Goal: Information Seeking & Learning: Learn about a topic

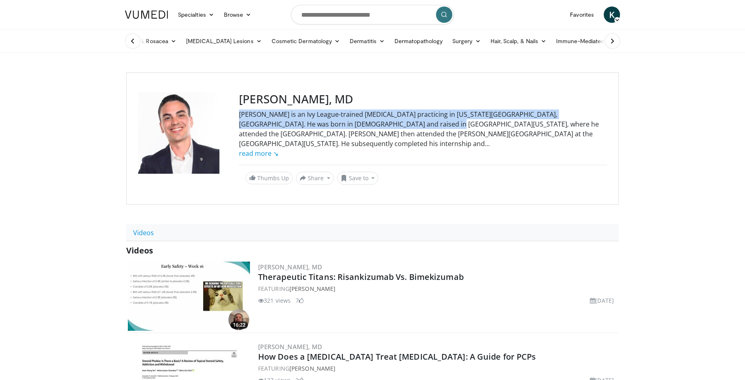
drag, startPoint x: 241, startPoint y: 117, endPoint x: 355, endPoint y: 127, distance: 114.9
click at [355, 127] on div "Dr. Ruiz Dasilva is an Ivy League-trained dermatologist practicing in Virginia …" at bounding box center [423, 134] width 368 height 49
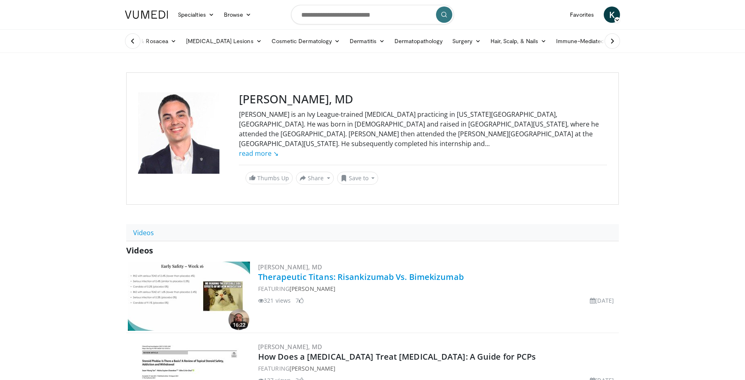
click at [366, 272] on link "Therapeutic Titans: Risankizumab Vs. Bimekizumab" at bounding box center [361, 277] width 206 height 11
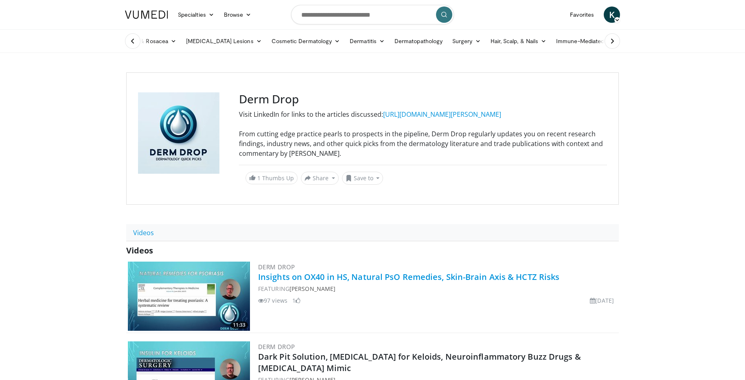
click at [443, 277] on link "Insights on OX40 in HS, Natural PsO Remedies, Skin-Brain Axis & HCTZ Risks" at bounding box center [408, 277] width 301 height 11
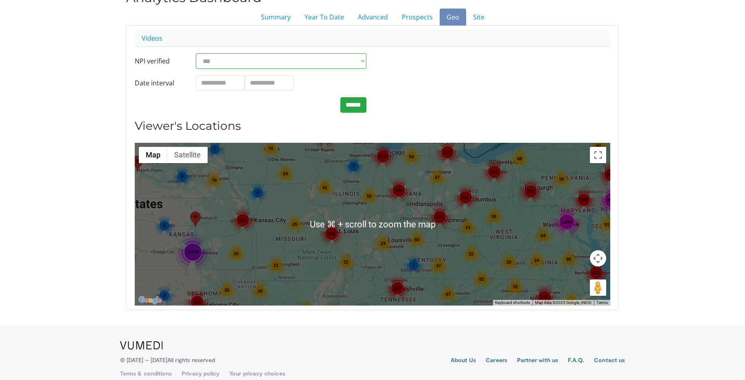
scroll to position [83, 0]
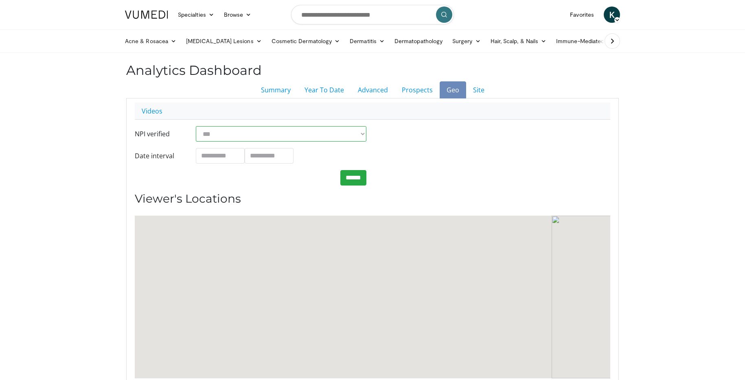
scroll to position [15, 0]
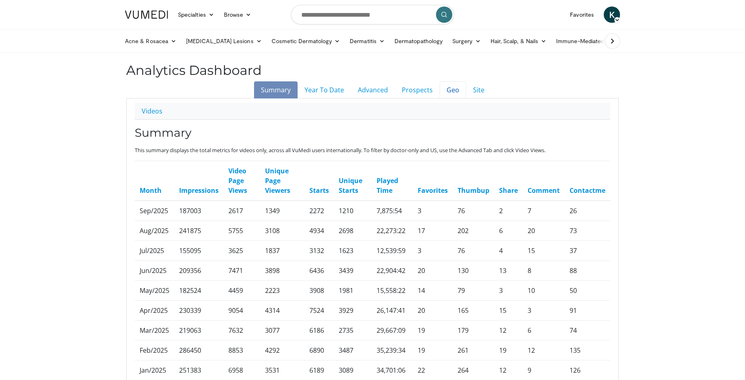
click at [454, 89] on link "Geo" at bounding box center [453, 89] width 26 height 17
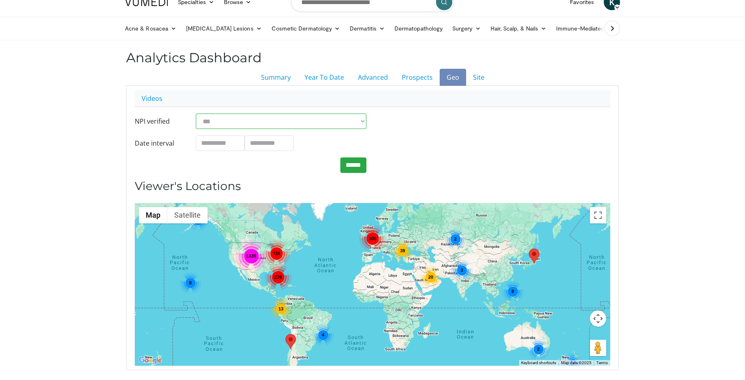
scroll to position [13, 0]
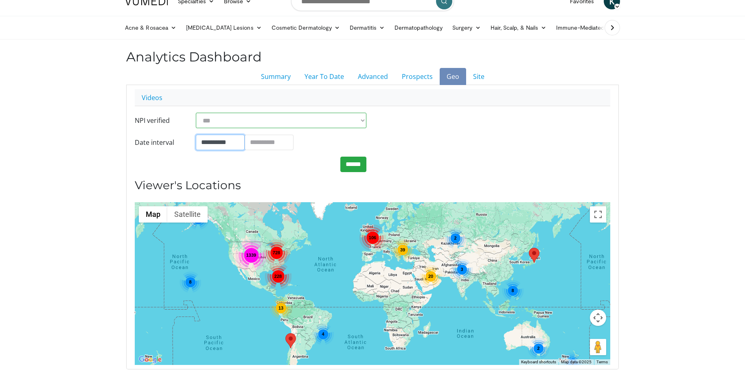
click at [215, 144] on input "**********" at bounding box center [220, 142] width 49 height 15
click at [204, 43] on th "«" at bounding box center [204, 40] width 12 height 12
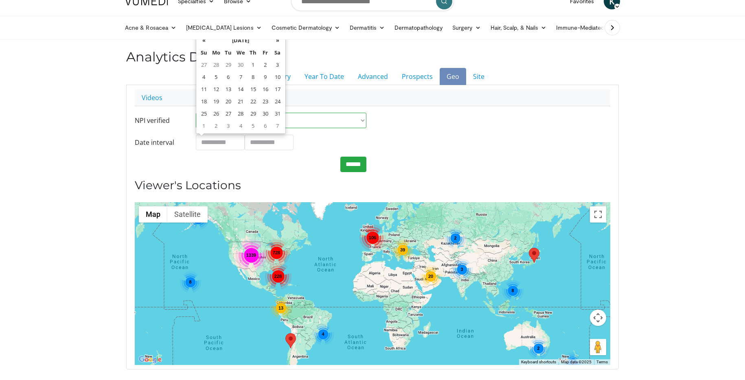
click at [204, 43] on th "«" at bounding box center [204, 40] width 12 height 12
click at [278, 67] on td "4" at bounding box center [278, 65] width 12 height 12
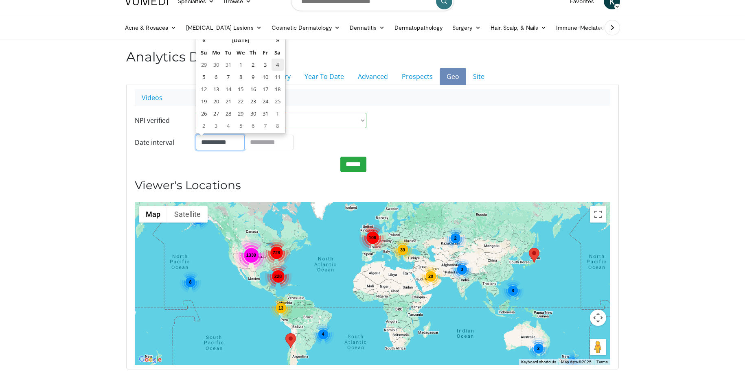
type input "**********"
click at [349, 169] on input "******" at bounding box center [353, 164] width 26 height 15
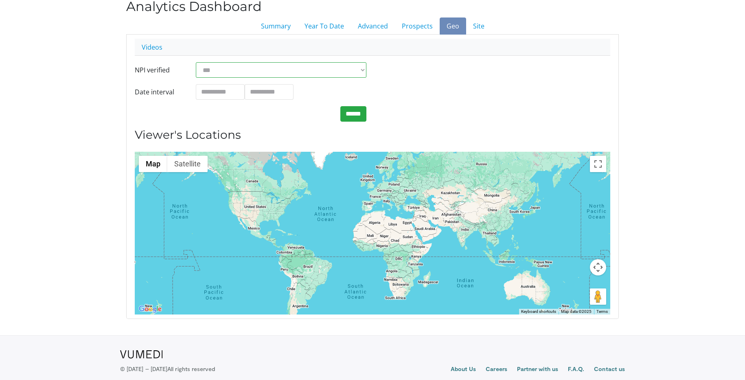
scroll to position [72, 0]
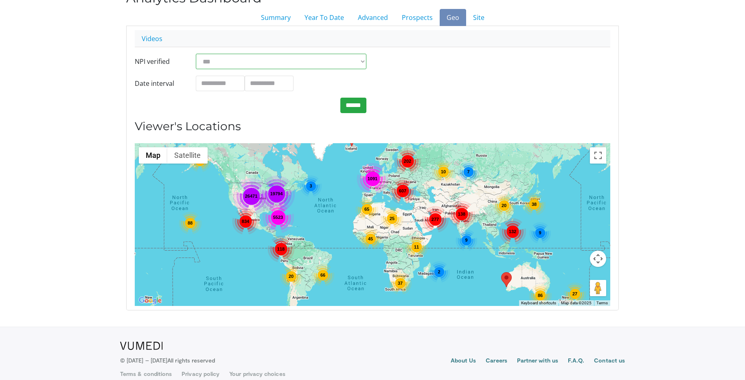
click at [261, 210] on div "19794" at bounding box center [276, 193] width 37 height 37
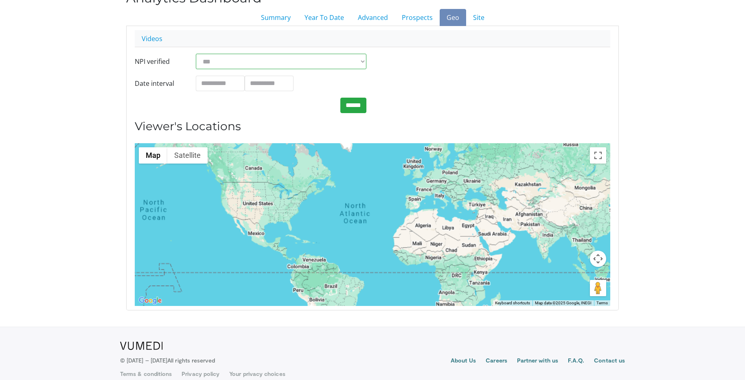
click at [261, 210] on div at bounding box center [373, 224] width 476 height 163
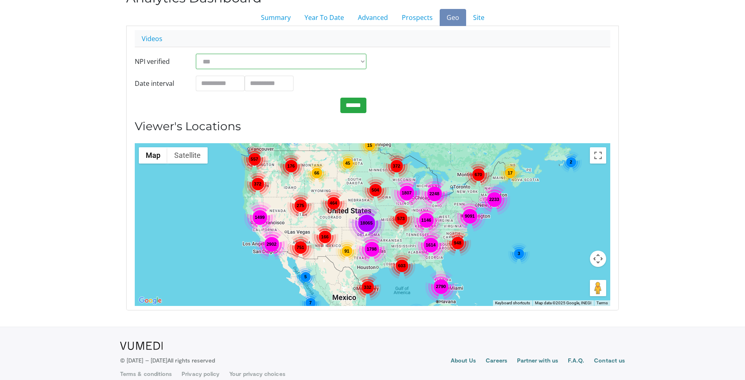
drag, startPoint x: 230, startPoint y: 209, endPoint x: 324, endPoint y: 221, distance: 94.4
click at [324, 221] on div "2790 18065 9091 332 464 573 557 2248 1499 2902 1798 670 1614 603 166 176 504 22…" at bounding box center [373, 224] width 476 height 163
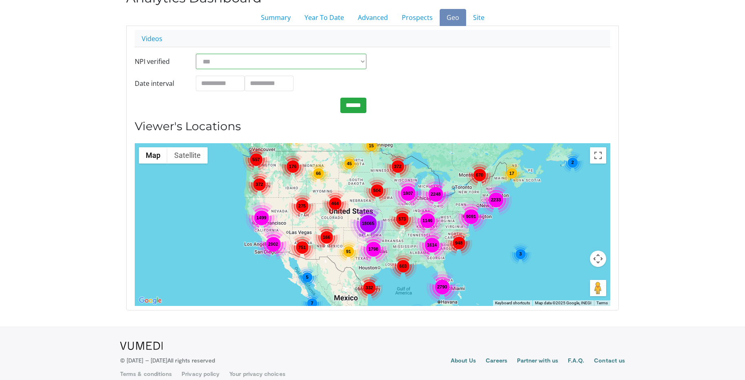
click at [281, 202] on div "2790 18065 9091 332 464 573 557 2248 1499 2902 1798 670 1614 603 166 176 504 22…" at bounding box center [373, 224] width 476 height 163
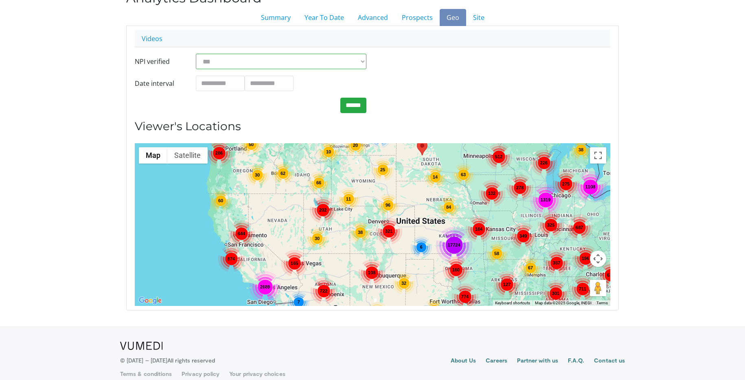
click at [280, 212] on div "17724 96 349 1108 644 2689 774 226 558 357 132 1319 711 636 108 160 367 54 165 …" at bounding box center [373, 224] width 476 height 163
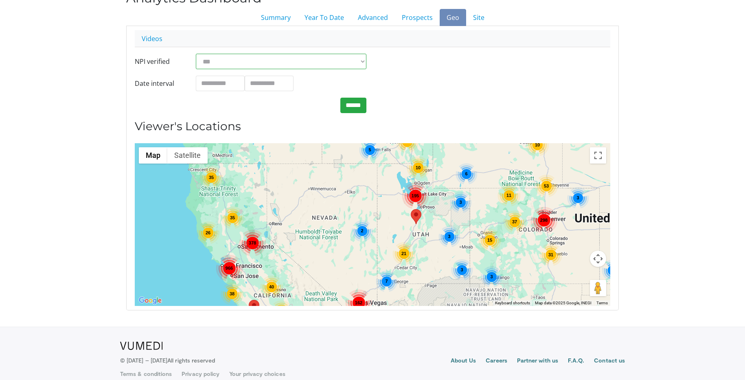
drag, startPoint x: 267, startPoint y: 232, endPoint x: 319, endPoint y: 218, distance: 53.8
click at [319, 219] on div "17622 53 378 298 966 50 162 35 38 37 15 40 35 6 14 195 38 58 23 21 34 7 3 5 38 …" at bounding box center [373, 224] width 476 height 163
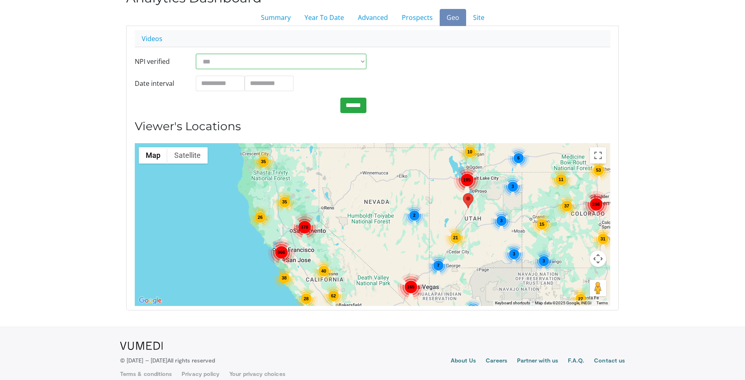
drag, startPoint x: 288, startPoint y: 208, endPoint x: 340, endPoint y: 192, distance: 54.6
click at [340, 192] on div "17622 53 378 298 966 50 165 35 38 37 15 40 35 6 14 195 38 58 23 21 34 7 3 5 38 …" at bounding box center [373, 224] width 476 height 163
click at [345, 210] on div "17622 53 378 298 966 50 165 35 38 37 15 40 35 6 14 195 38 58 23 21 34 7 3 5 38 …" at bounding box center [373, 224] width 476 height 163
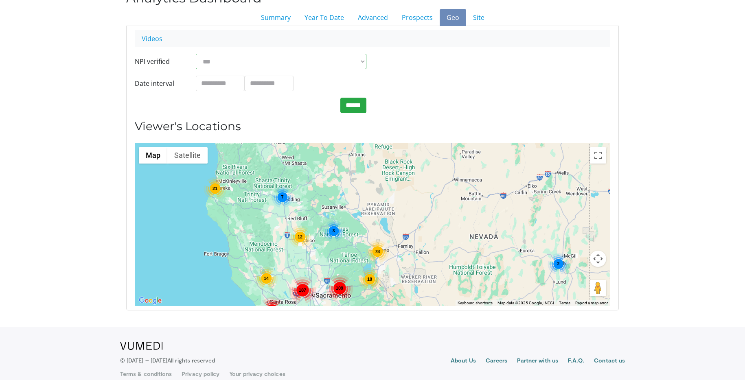
drag, startPoint x: 337, startPoint y: 215, endPoint x: 419, endPoint y: 261, distance: 93.0
click at [419, 261] on div "109 743 187 78 12 21 183 107 14 19 6 41 18 7 2 6 6 94 3 2 12" at bounding box center [373, 224] width 476 height 163
click at [354, 20] on link "Advanced" at bounding box center [373, 17] width 44 height 17
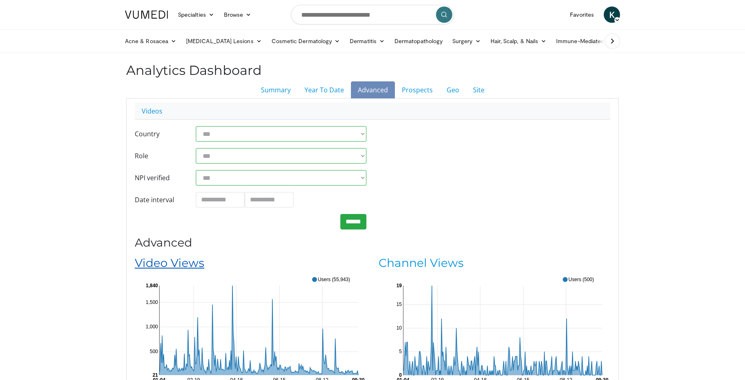
click at [196, 268] on link "Video Views" at bounding box center [170, 263] width 70 height 14
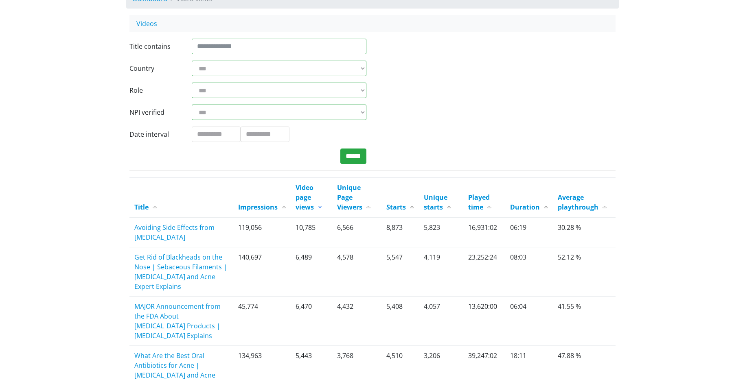
scroll to position [146, 0]
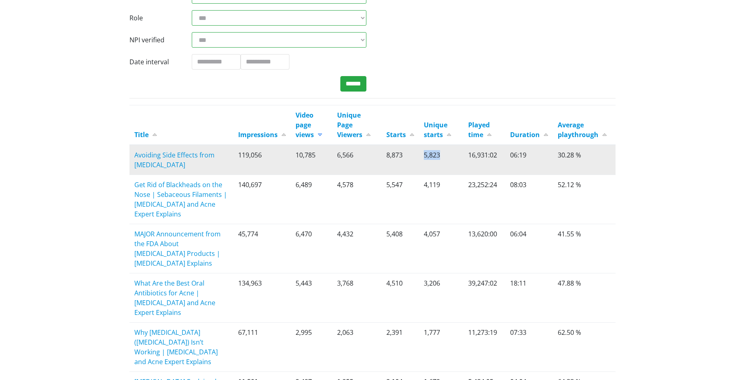
drag, startPoint x: 422, startPoint y: 156, endPoint x: 446, endPoint y: 154, distance: 23.7
click at [446, 154] on td "5,823" at bounding box center [441, 160] width 44 height 30
drag, startPoint x: 295, startPoint y: 156, endPoint x: 319, endPoint y: 156, distance: 24.4
click at [319, 156] on td "10,785" at bounding box center [312, 160] width 42 height 30
drag, startPoint x: 238, startPoint y: 156, endPoint x: 259, endPoint y: 155, distance: 21.2
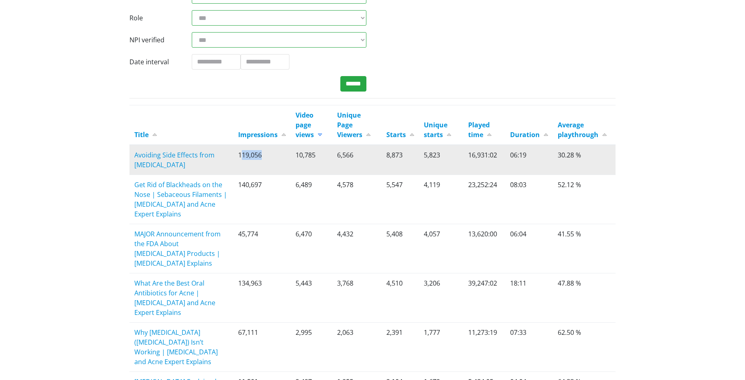
click at [259, 155] on td "119,056" at bounding box center [261, 160] width 57 height 30
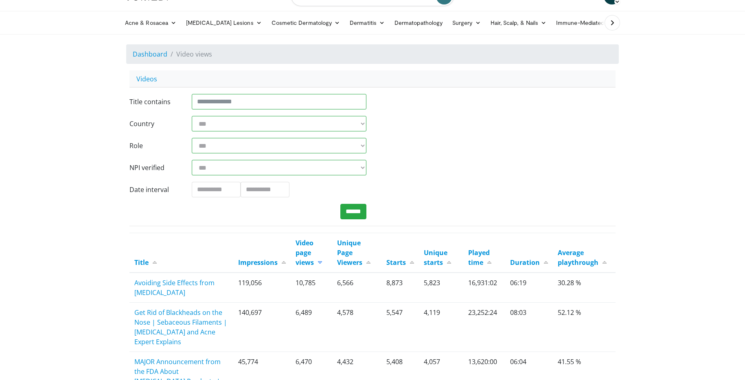
scroll to position [75, 0]
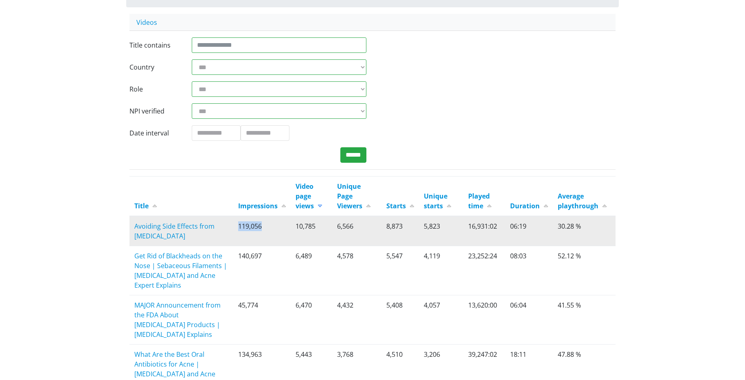
drag, startPoint x: 237, startPoint y: 227, endPoint x: 276, endPoint y: 222, distance: 39.8
click at [277, 222] on td "119,056" at bounding box center [261, 231] width 57 height 30
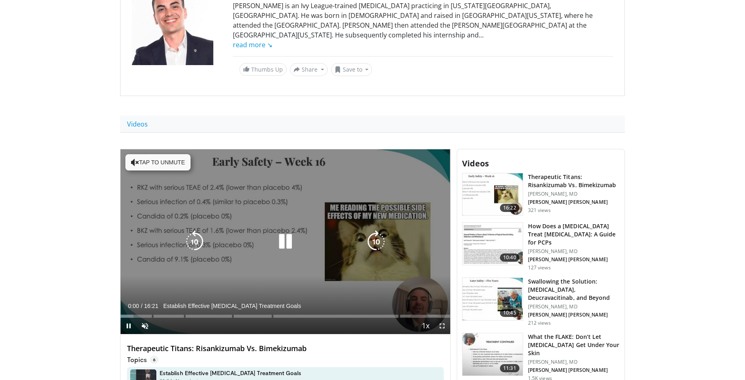
scroll to position [114, 0]
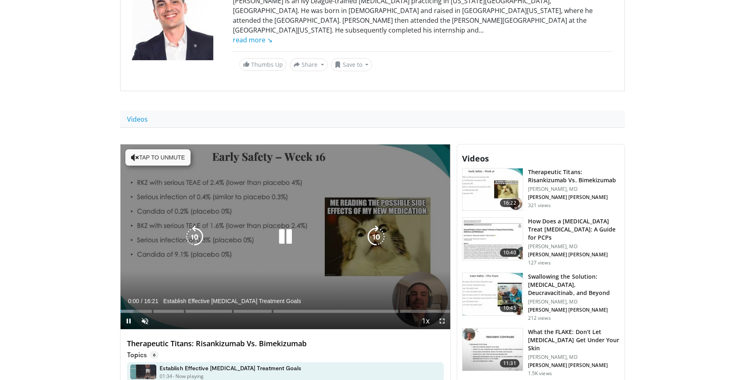
click at [285, 226] on icon "Video Player" at bounding box center [285, 237] width 23 height 23
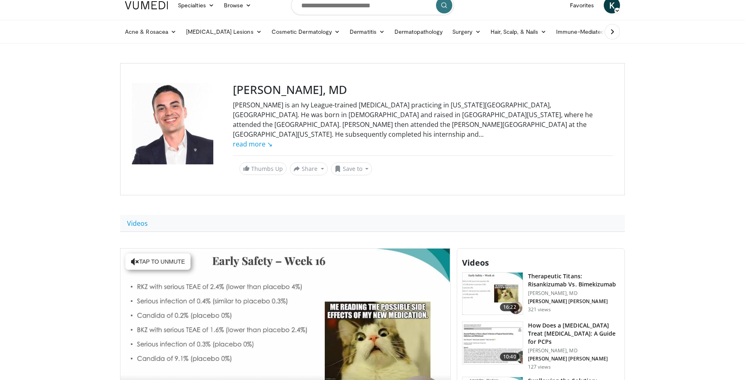
scroll to position [2, 0]
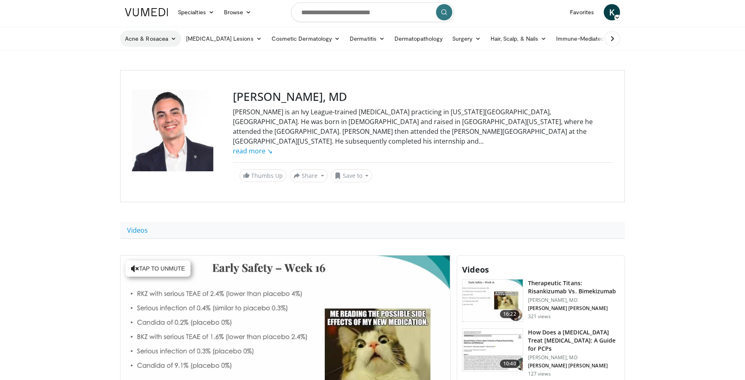
click at [147, 40] on link "Acne & Rosacea" at bounding box center [150, 39] width 61 height 16
click at [153, 56] on link "Acne" at bounding box center [169, 57] width 97 height 13
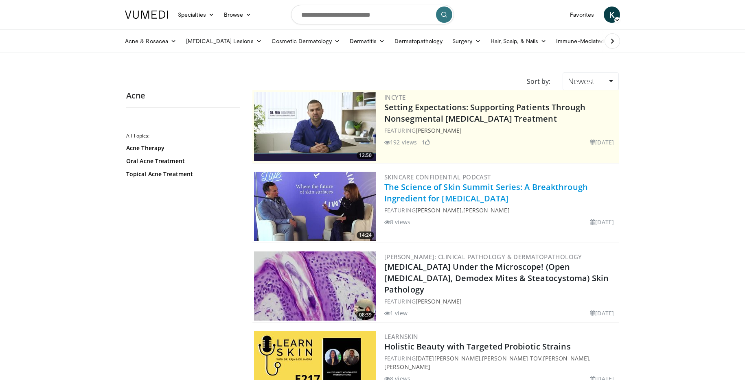
click at [447, 192] on link "The Science of Skin Summit Series: A Breakthrough Ingredient for Skin Lightening" at bounding box center [486, 193] width 204 height 22
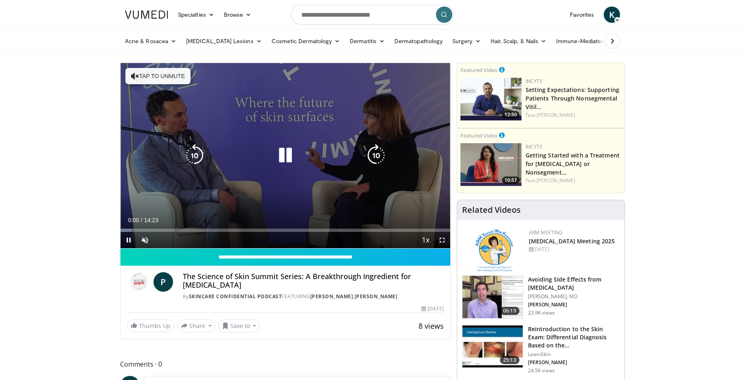
click at [285, 159] on icon "Video Player" at bounding box center [285, 155] width 23 height 23
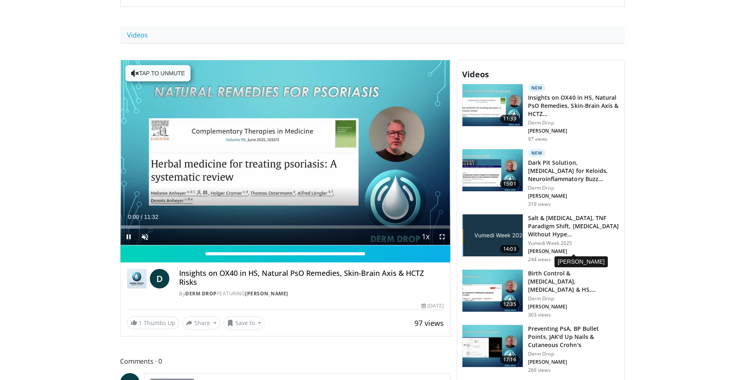
scroll to position [224, 0]
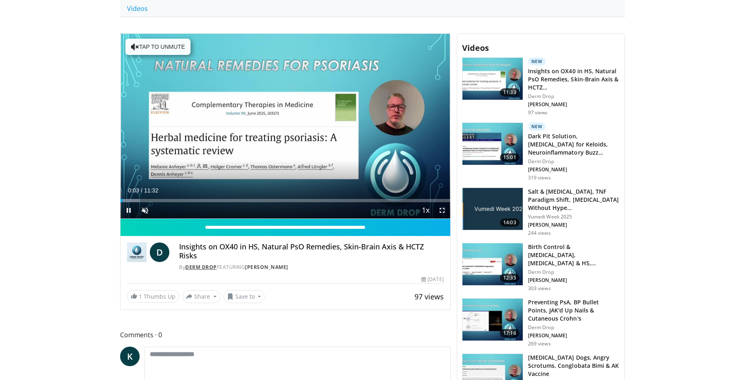
click at [201, 264] on link "Derm Drop" at bounding box center [201, 267] width 32 height 7
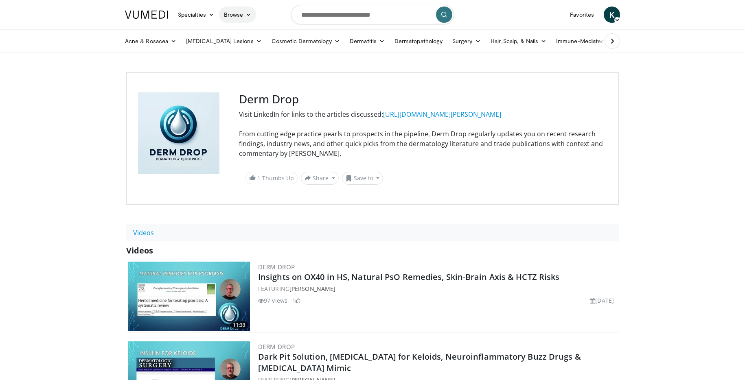
click at [239, 15] on link "Browse" at bounding box center [237, 15] width 37 height 16
click at [245, 33] on link "Channels" at bounding box center [267, 33] width 97 height 13
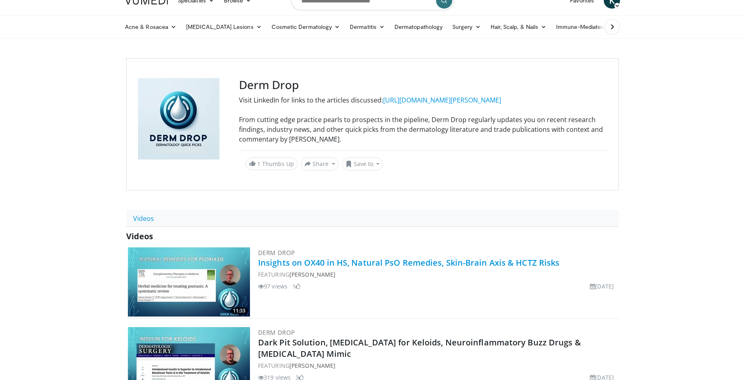
click at [404, 260] on link "Insights on OX40 in HS, Natural PsO Remedies, Skin-Brain Axis & HCTZ Risks" at bounding box center [408, 262] width 301 height 11
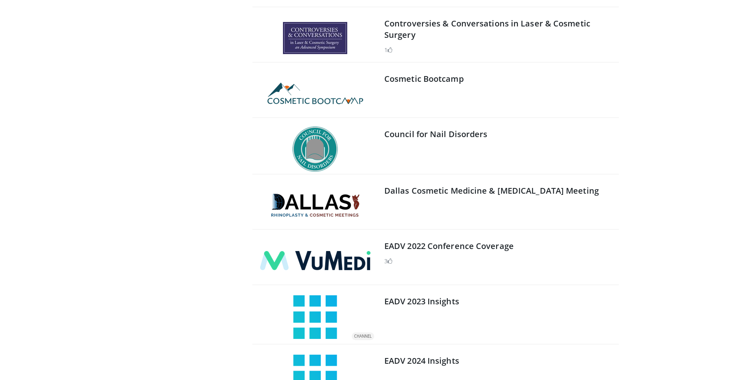
scroll to position [2244, 0]
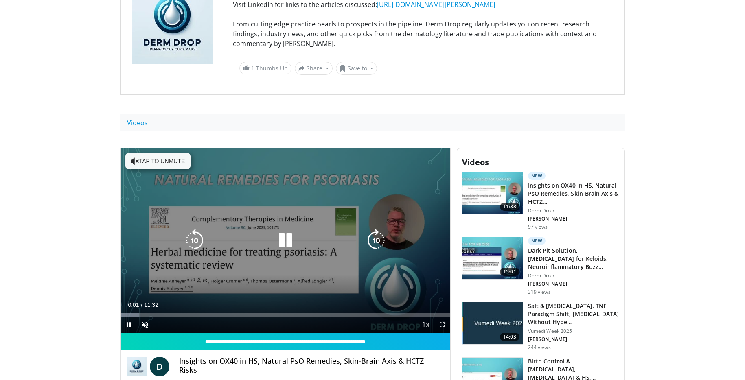
scroll to position [112, 0]
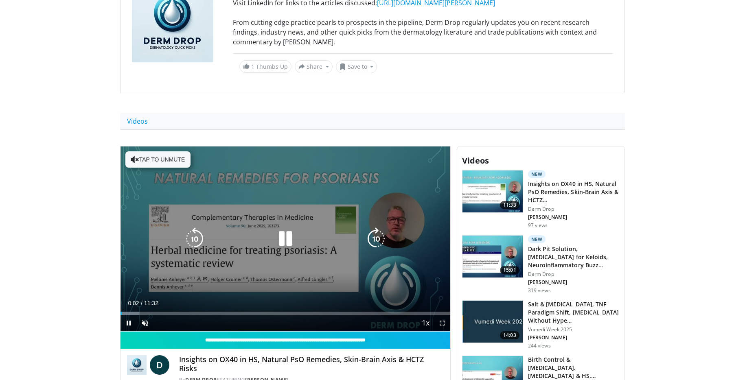
click at [279, 235] on icon "Video Player" at bounding box center [285, 239] width 23 height 23
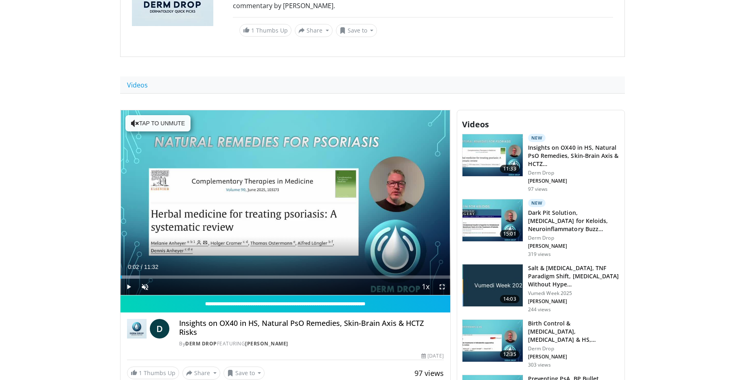
scroll to position [0, 0]
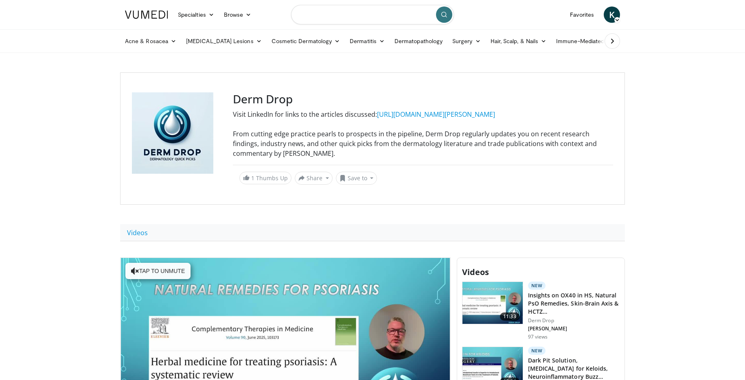
click at [367, 15] on input "Search topics, interventions" at bounding box center [372, 15] width 163 height 20
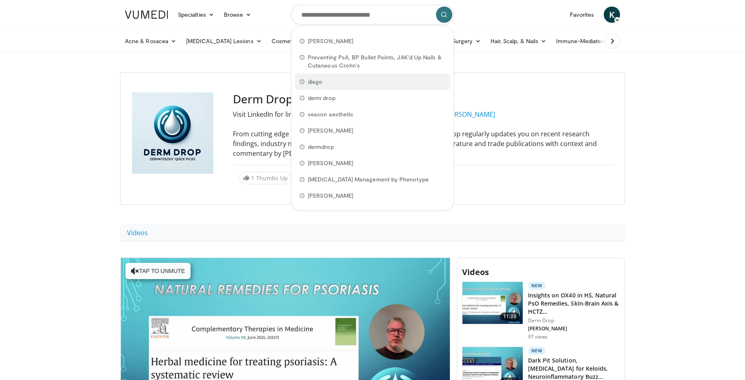
click at [322, 82] on span "diego" at bounding box center [315, 82] width 15 height 8
type input "*****"
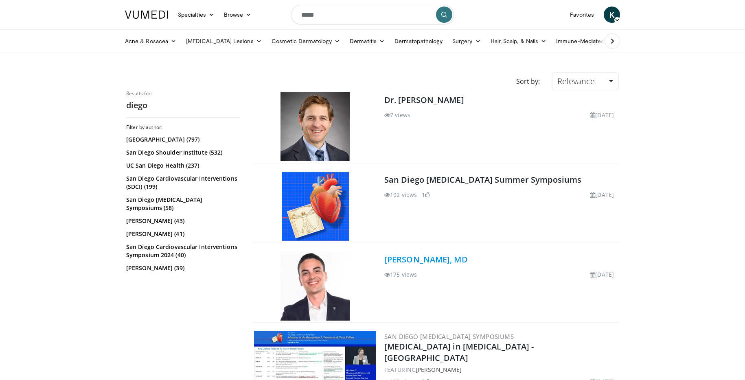
click at [453, 259] on link "[PERSON_NAME], MD" at bounding box center [425, 259] width 83 height 11
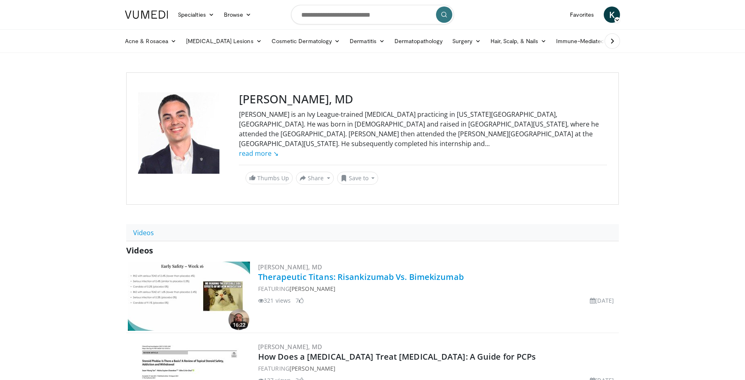
click at [352, 272] on link "Therapeutic Titans: Risankizumab Vs. Bimekizumab" at bounding box center [361, 277] width 206 height 11
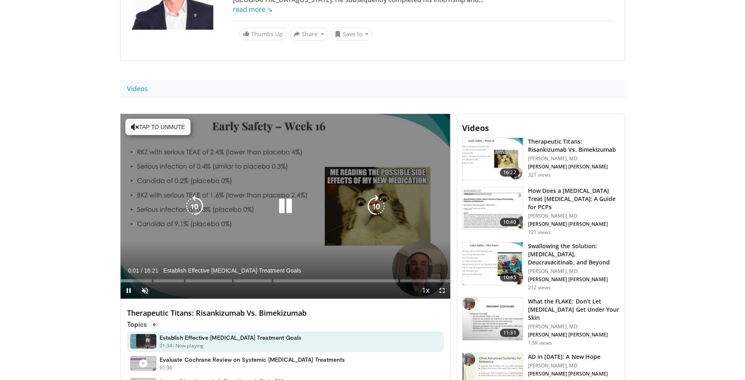
click at [288, 197] on icon "Video Player" at bounding box center [285, 206] width 23 height 23
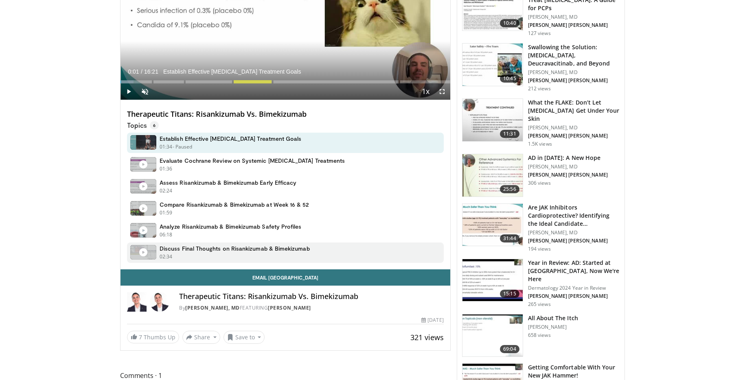
scroll to position [347, 0]
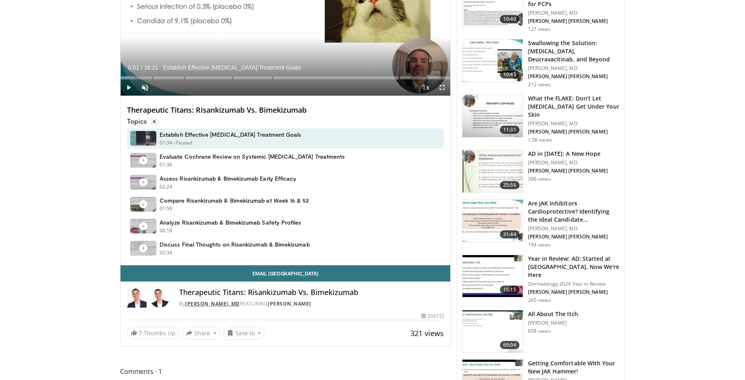
click at [218, 300] on link "[PERSON_NAME], MD" at bounding box center [212, 303] width 55 height 7
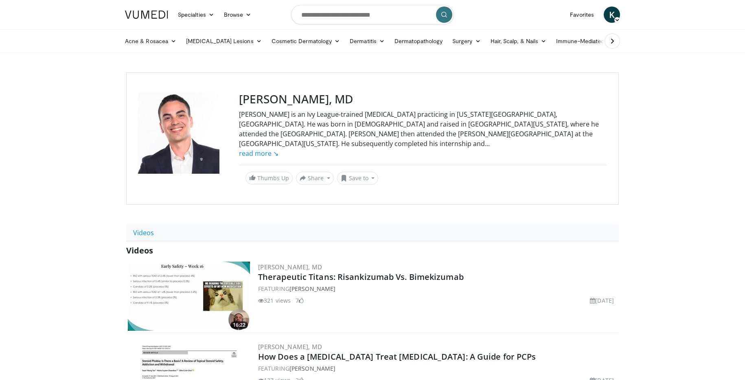
drag, startPoint x: 239, startPoint y: 99, endPoint x: 366, endPoint y: 100, distance: 126.6
click at [366, 100] on h3 "[PERSON_NAME], MD" at bounding box center [423, 99] width 368 height 14
click at [240, 101] on h3 "[PERSON_NAME], MD" at bounding box center [423, 99] width 368 height 14
drag, startPoint x: 240, startPoint y: 101, endPoint x: 364, endPoint y: 100, distance: 123.4
click at [364, 100] on h3 "[PERSON_NAME], MD" at bounding box center [423, 99] width 368 height 14
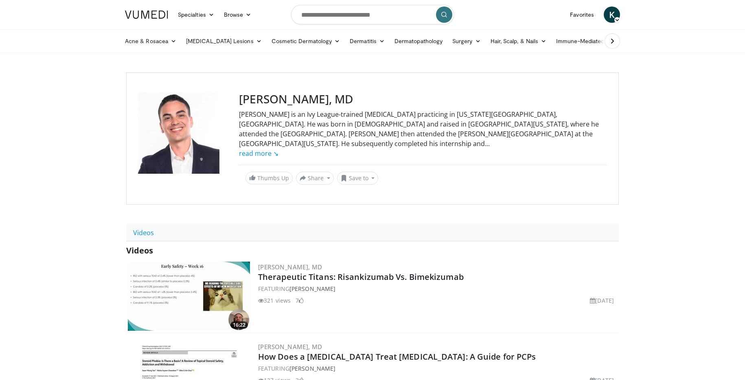
click at [379, 132] on div "[PERSON_NAME] is an Ivy League-trained [MEDICAL_DATA] practicing in [US_STATE][…" at bounding box center [423, 134] width 368 height 49
drag, startPoint x: 239, startPoint y: 99, endPoint x: 374, endPoint y: 104, distance: 134.8
click at [374, 104] on h3 "[PERSON_NAME], MD" at bounding box center [423, 99] width 368 height 14
click at [239, 103] on h3 "[PERSON_NAME], MD" at bounding box center [423, 99] width 368 height 14
drag, startPoint x: 239, startPoint y: 103, endPoint x: 339, endPoint y: 102, distance: 100.6
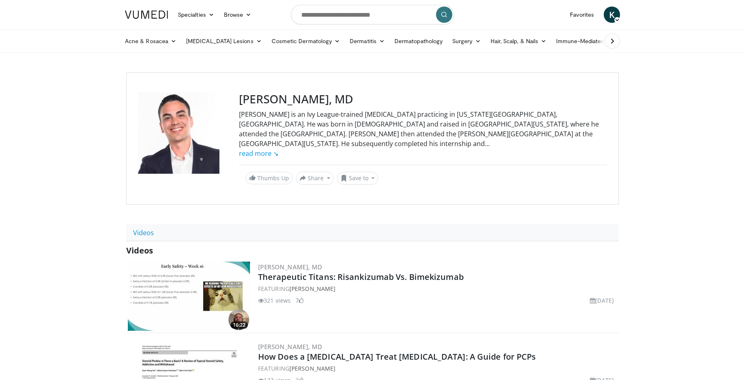
click at [339, 102] on h3 "[PERSON_NAME], MD" at bounding box center [423, 99] width 368 height 14
click at [363, 272] on link "Therapeutic Titans: Risankizumab Vs. Bimekizumab" at bounding box center [361, 277] width 206 height 11
click at [336, 127] on div "Dr. Ruiz Dasilva is an Ivy League-trained dermatologist practicing in Virginia …" at bounding box center [423, 134] width 368 height 49
click at [362, 16] on input "Search topics, interventions" at bounding box center [372, 15] width 163 height 20
type input "**********"
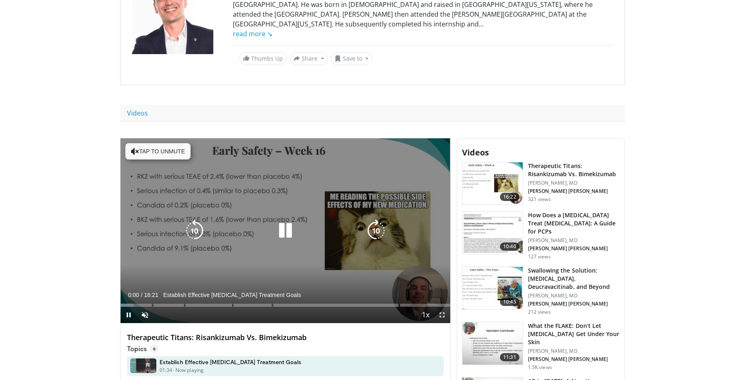
scroll to position [129, 0]
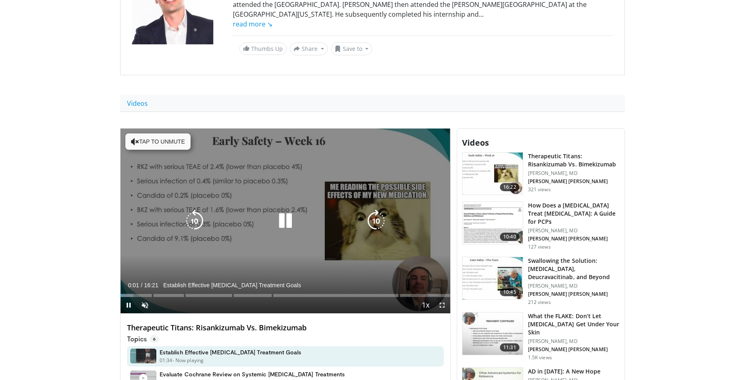
click at [284, 212] on icon "Video Player" at bounding box center [285, 221] width 23 height 23
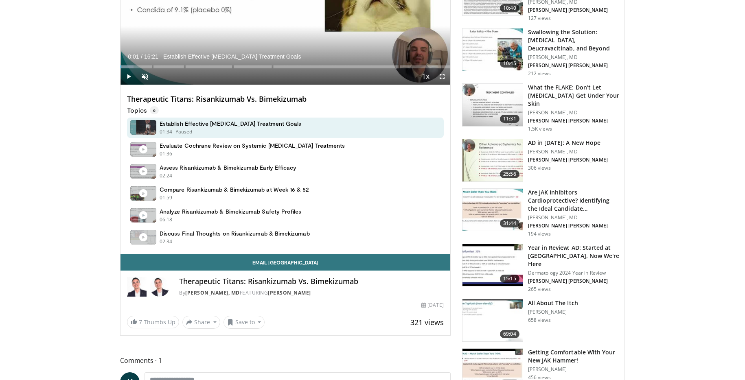
scroll to position [346, 0]
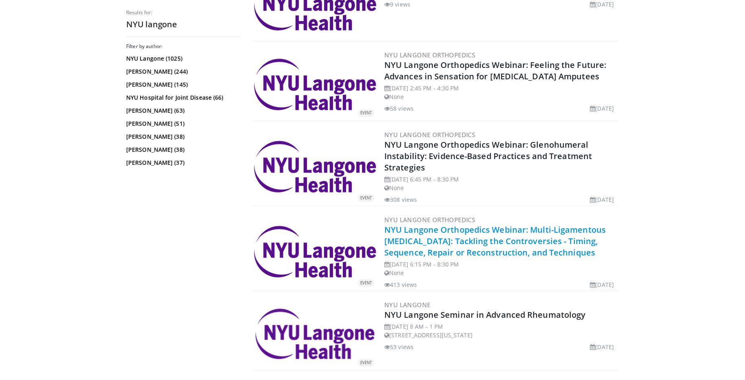
scroll to position [319, 0]
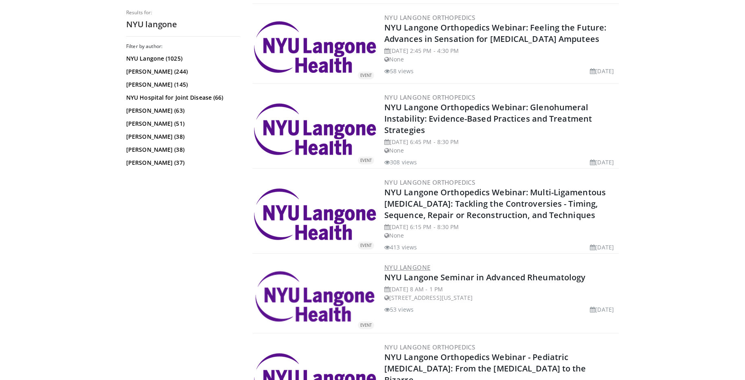
click at [425, 267] on link "NYU Langone" at bounding box center [407, 267] width 46 height 8
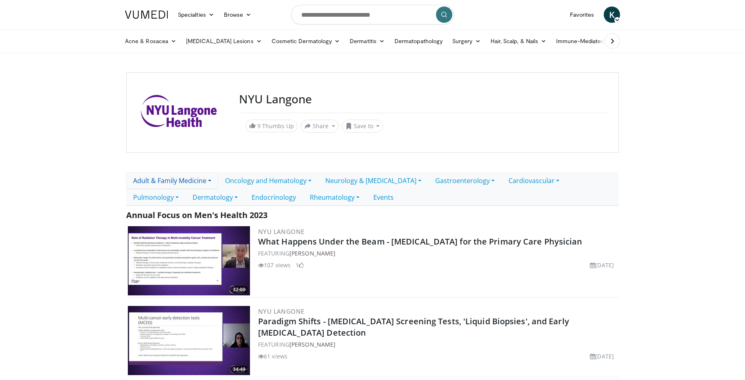
click at [212, 180] on link "Adult & Family Medicine" at bounding box center [172, 180] width 92 height 17
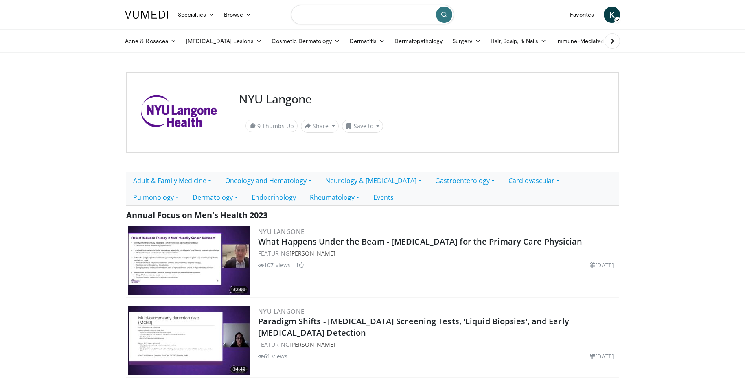
click at [364, 14] on input "Search topics, interventions" at bounding box center [372, 15] width 163 height 20
type input "*******"
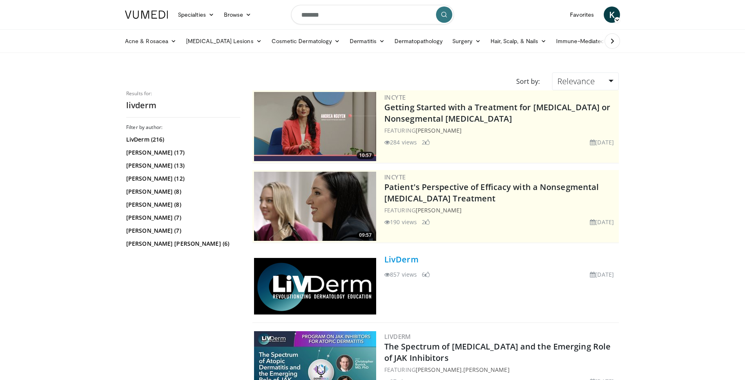
click at [403, 261] on link "LivDerm" at bounding box center [401, 259] width 34 height 11
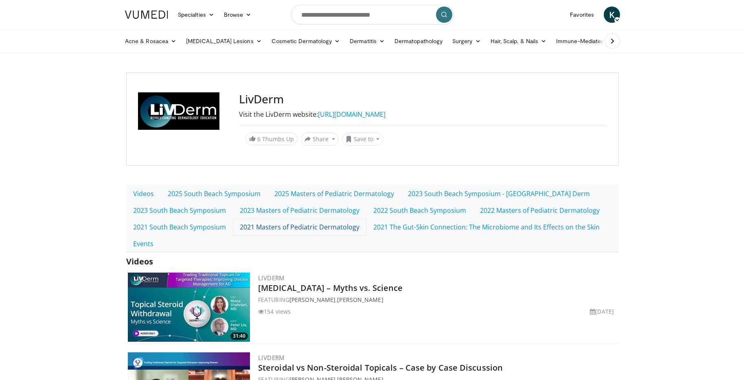
click at [312, 230] on link "2021 Masters of Pediatric Dermatology" at bounding box center [300, 227] width 134 height 17
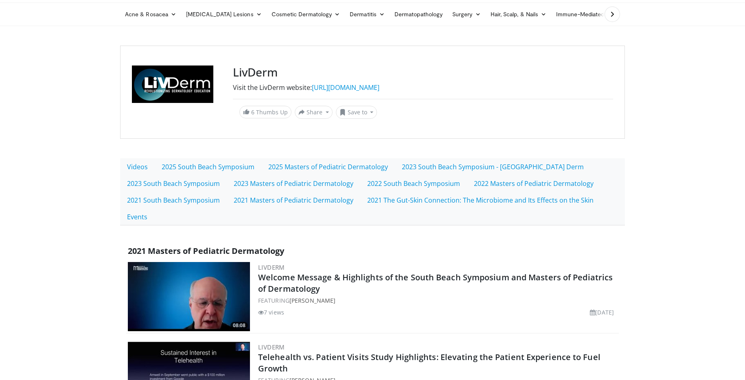
scroll to position [62, 0]
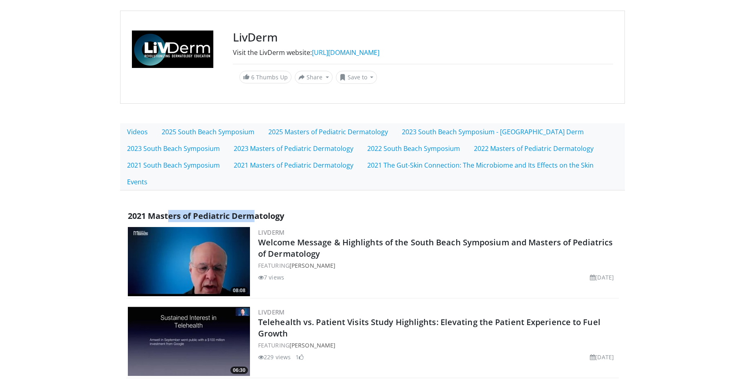
drag, startPoint x: 167, startPoint y: 216, endPoint x: 254, endPoint y: 216, distance: 86.7
click at [254, 216] on span "2021 Masters of Pediatric Dermatology" at bounding box center [206, 215] width 156 height 11
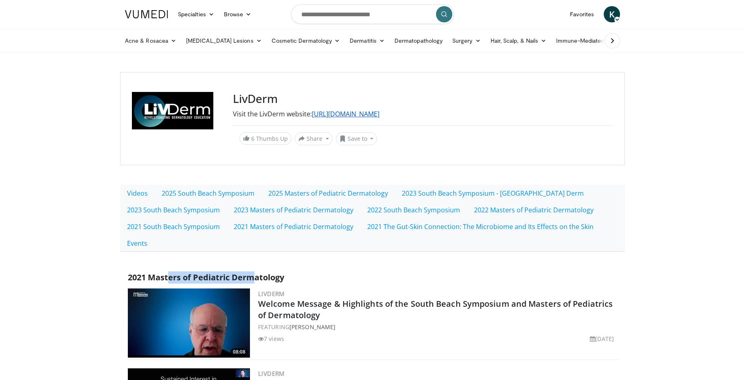
scroll to position [0, 0]
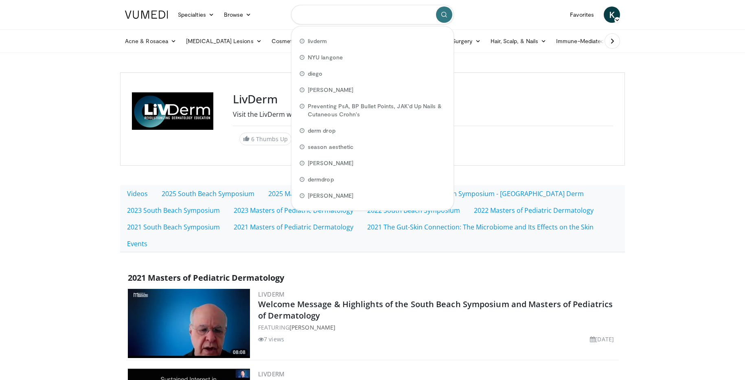
click at [364, 13] on input "Search topics, interventions" at bounding box center [372, 15] width 163 height 20
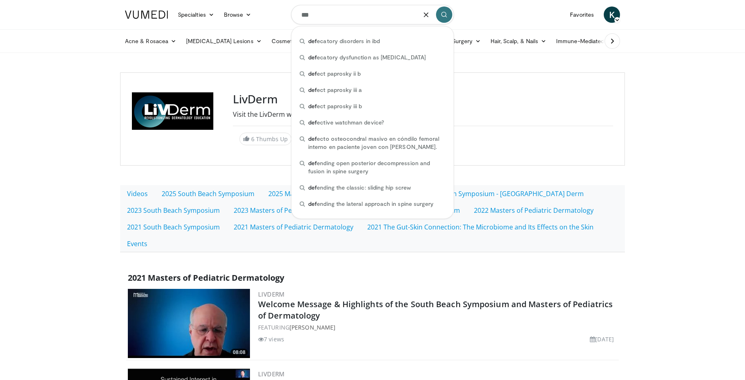
type input "***"
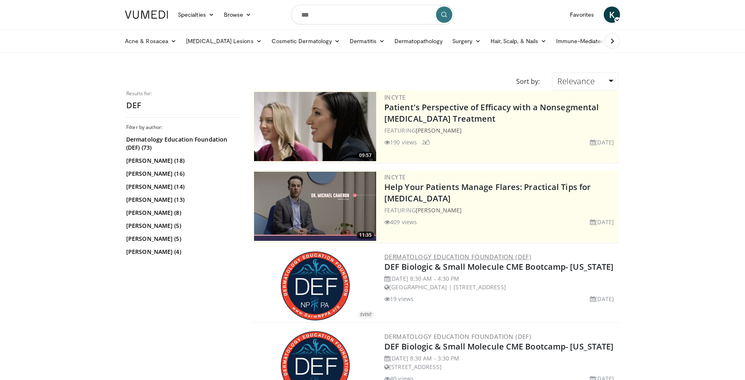
click at [482, 252] on div "Dermatology Education Foundation (DEF) DEF Biologic & Small Molecule CME Bootca…" at bounding box center [500, 286] width 233 height 69
click at [482, 255] on link "Dermatology Education Foundation (DEF)" at bounding box center [457, 257] width 147 height 8
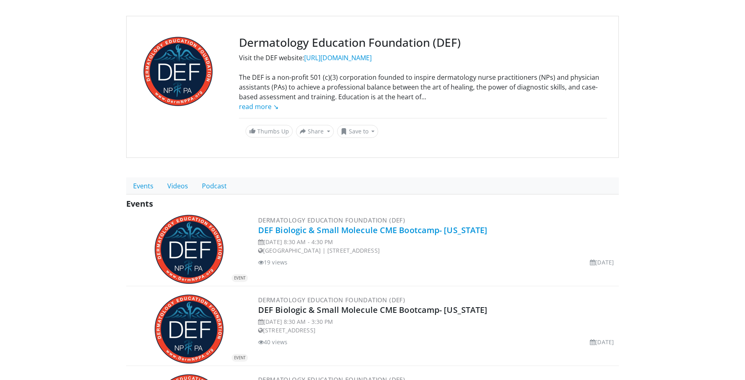
scroll to position [62, 0]
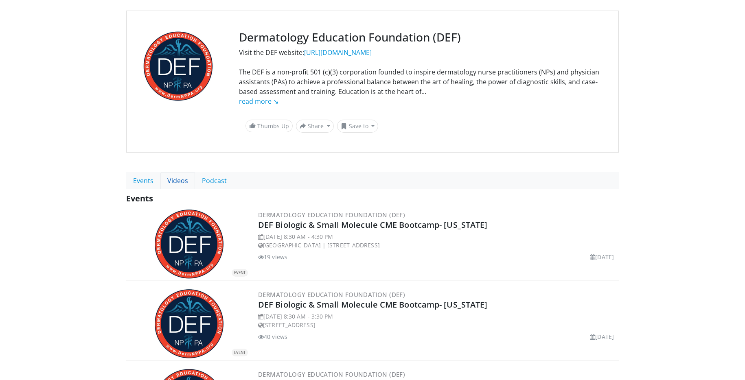
click at [180, 181] on link "Videos" at bounding box center [177, 180] width 35 height 17
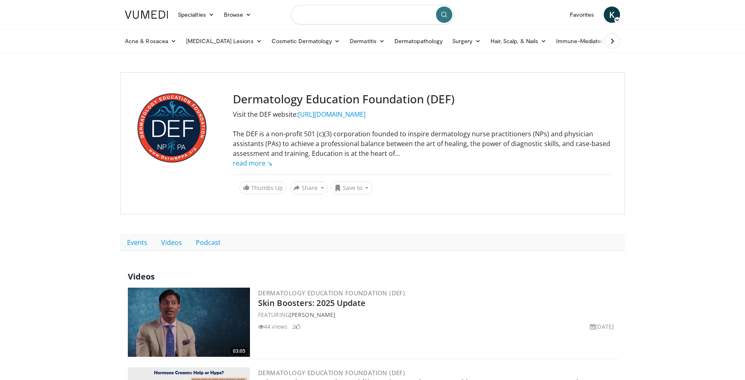
click at [369, 15] on input "Search topics, interventions" at bounding box center [372, 15] width 163 height 20
type input "******"
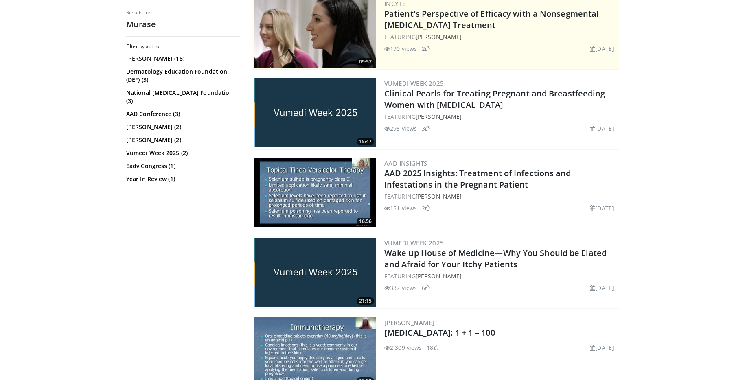
scroll to position [175, 0]
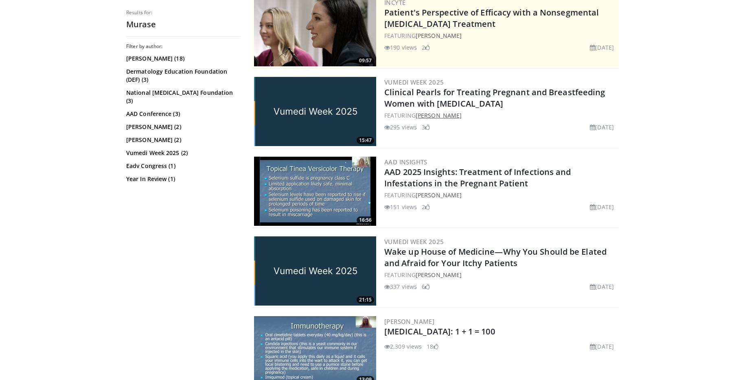
click at [445, 115] on link "[PERSON_NAME]" at bounding box center [439, 116] width 46 height 8
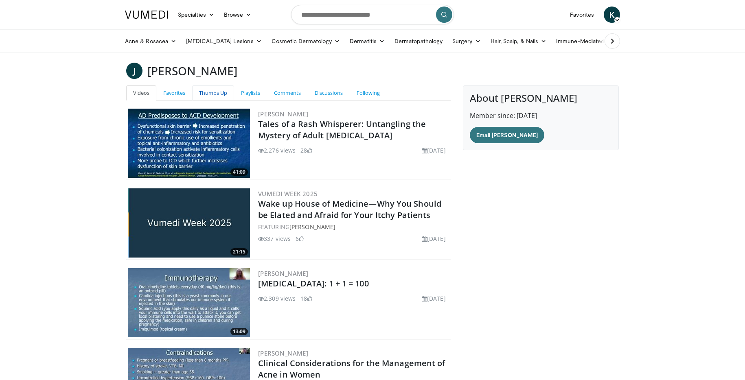
click at [210, 95] on link "Thumbs Up" at bounding box center [213, 92] width 42 height 15
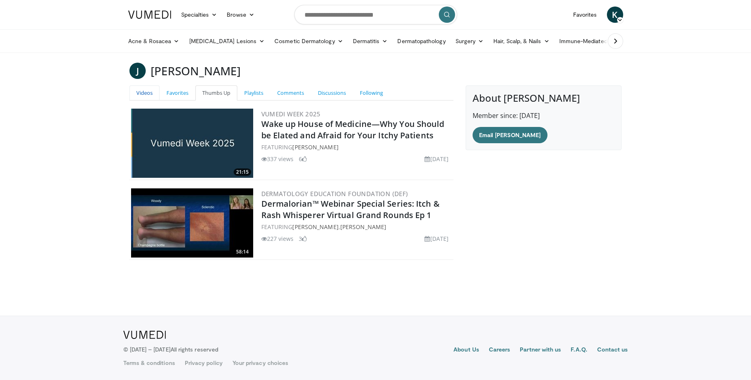
click at [146, 93] on link "Videos" at bounding box center [144, 92] width 30 height 15
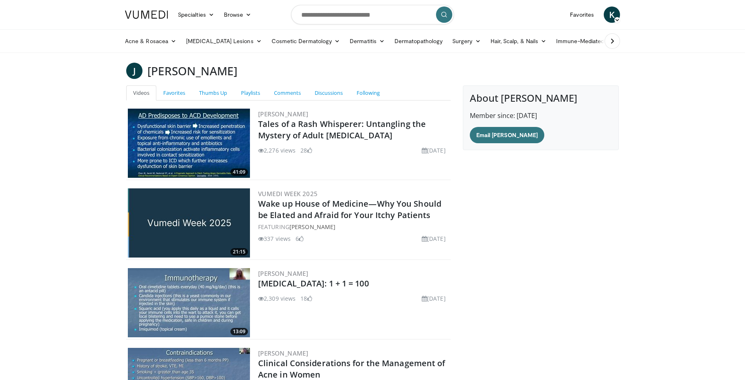
drag, startPoint x: 265, startPoint y: 299, endPoint x: 299, endPoint y: 301, distance: 33.4
click at [299, 301] on ul "2,309 views August 7, 2024 18" at bounding box center [286, 299] width 57 height 8
click at [301, 312] on div "Jenny Murase Warts: 1 + 1 = 100 2,309 views August 7, 2024 18" at bounding box center [353, 302] width 191 height 69
drag, startPoint x: 265, startPoint y: 153, endPoint x: 294, endPoint y: 150, distance: 29.5
click at [294, 150] on li "2,276 views" at bounding box center [276, 150] width 37 height 9
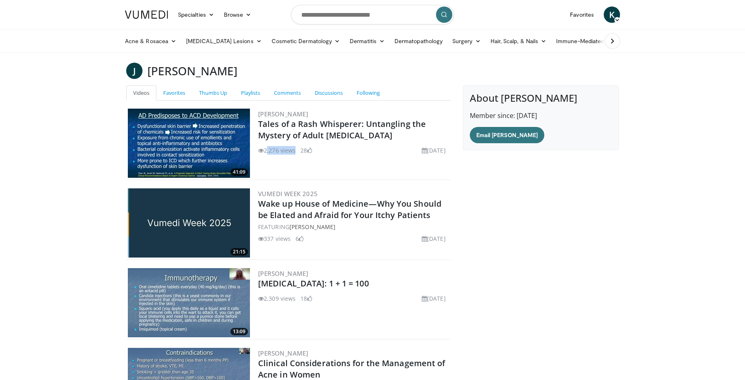
drag, startPoint x: 265, startPoint y: 300, endPoint x: 296, endPoint y: 301, distance: 30.6
click at [296, 301] on li "2,309 views" at bounding box center [276, 298] width 37 height 9
click at [272, 239] on li "337 views" at bounding box center [274, 238] width 33 height 9
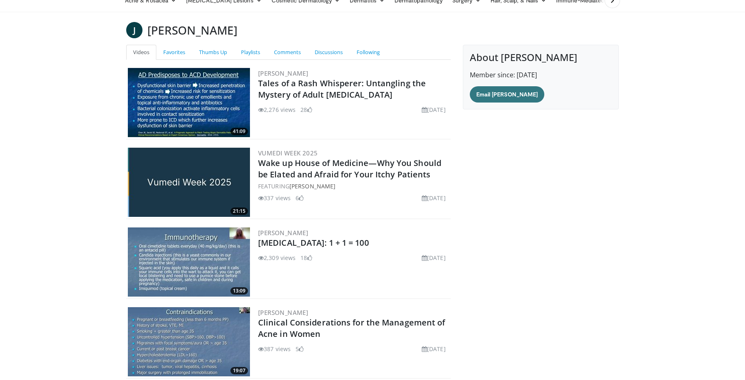
scroll to position [5, 0]
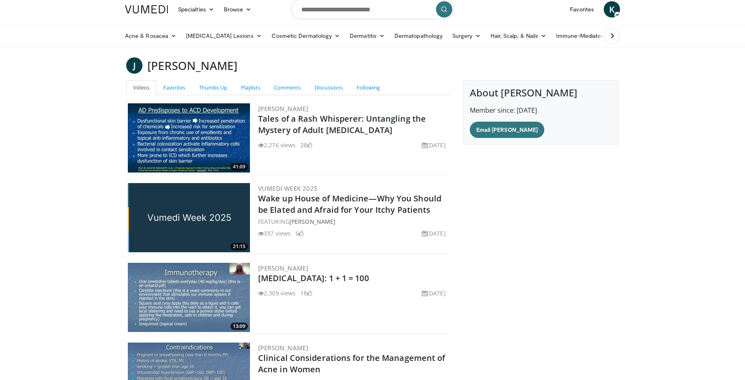
click at [269, 233] on li "337 views" at bounding box center [274, 233] width 33 height 9
click at [270, 232] on li "337 views" at bounding box center [274, 233] width 33 height 9
